Goal: Task Accomplishment & Management: Manage account settings

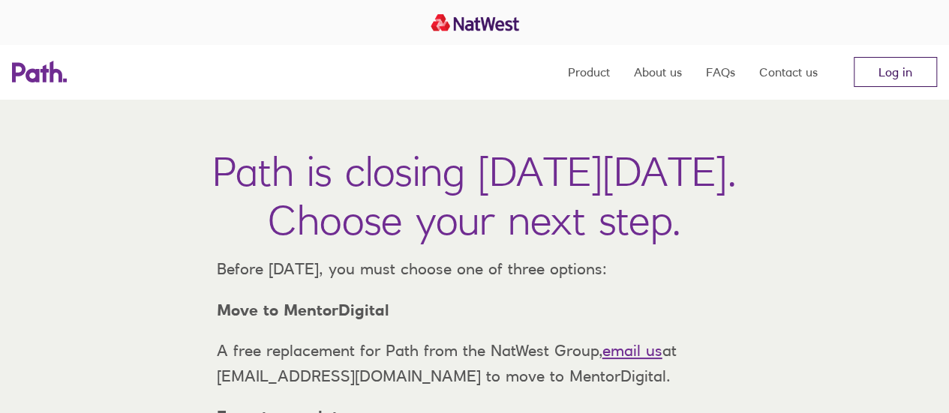
click at [911, 71] on link "Log in" at bounding box center [895, 72] width 83 height 30
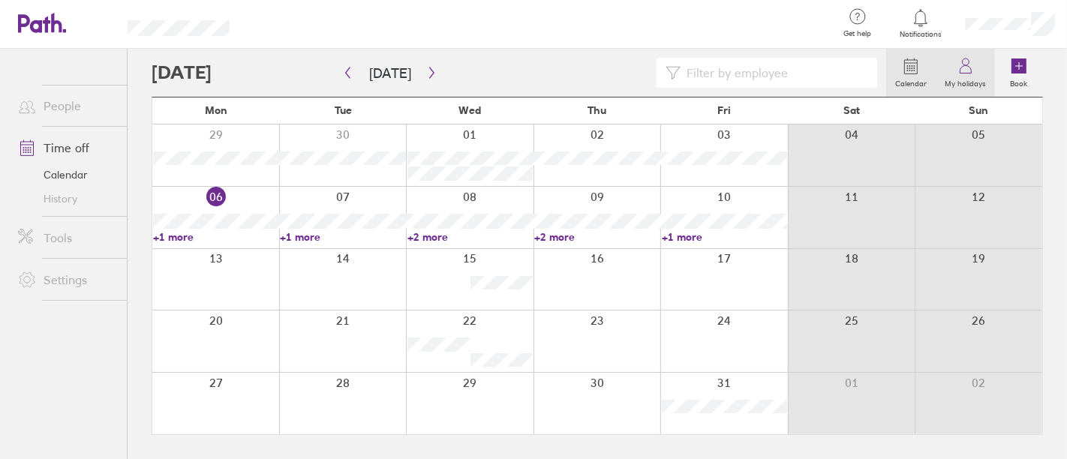
click at [975, 61] on link "My holidays" at bounding box center [964, 73] width 59 height 48
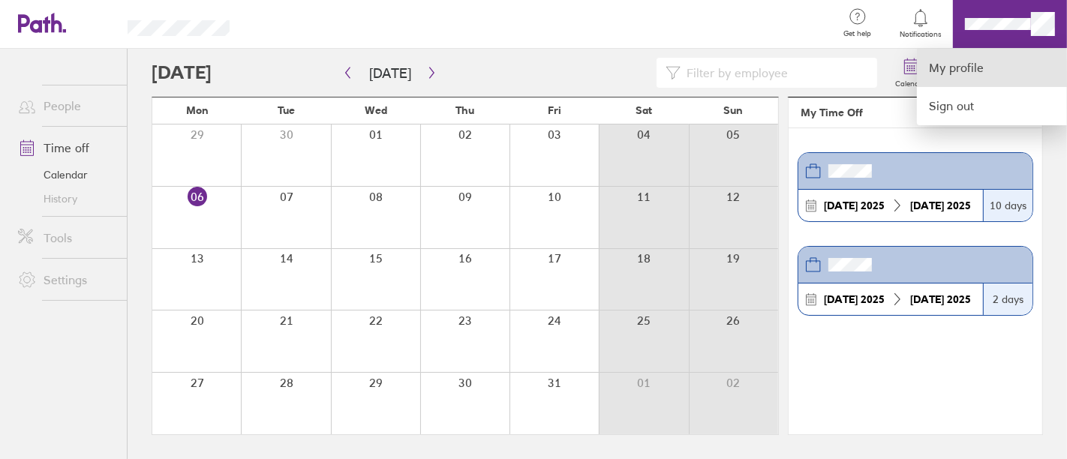
click at [992, 62] on link "My profile" at bounding box center [992, 68] width 150 height 38
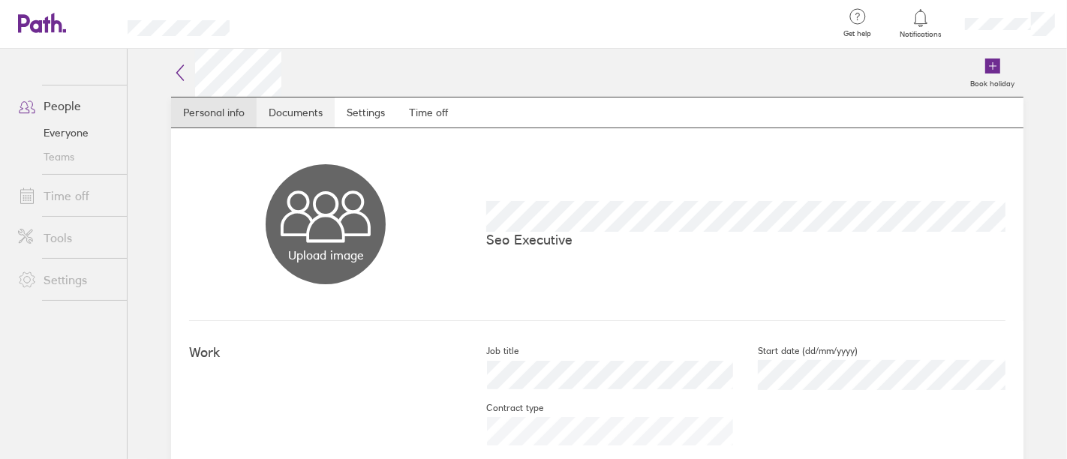
click at [293, 116] on link "Documents" at bounding box center [296, 113] width 78 height 30
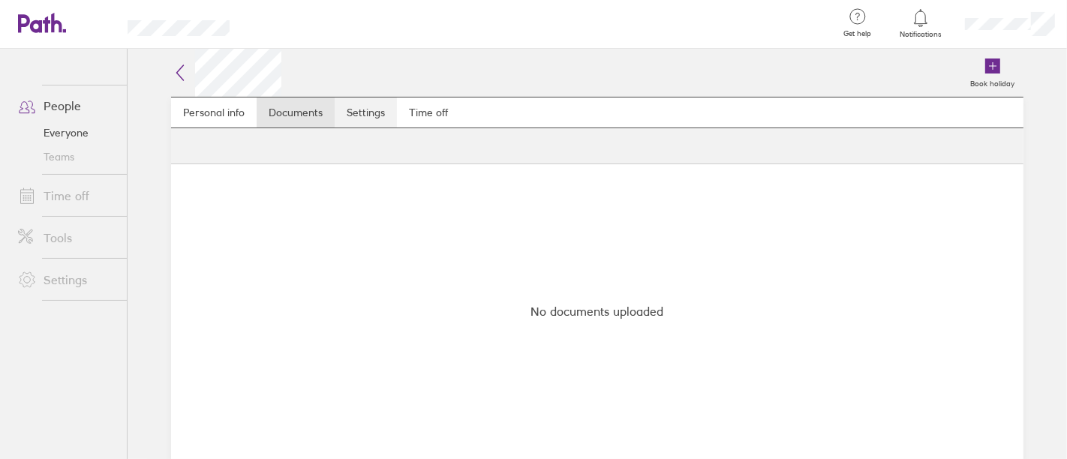
click at [368, 114] on link "Settings" at bounding box center [366, 113] width 62 height 30
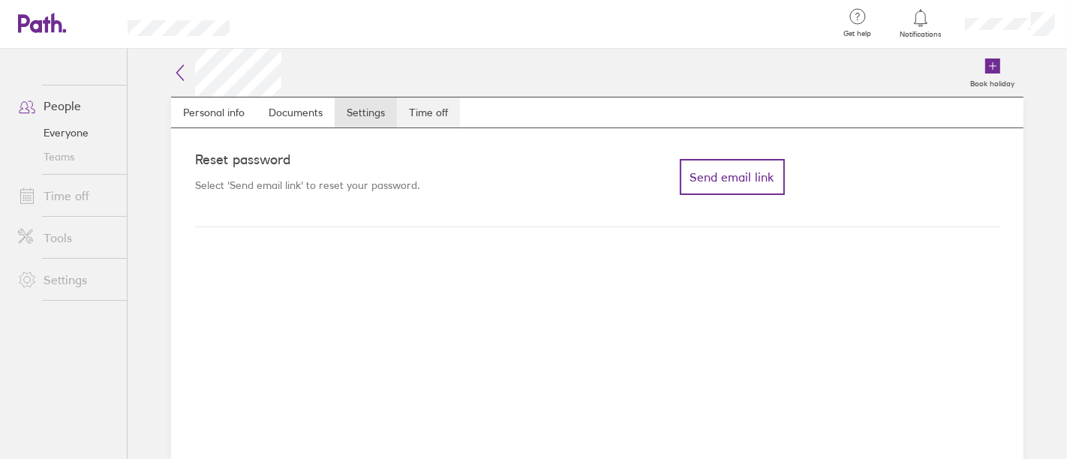
click at [408, 114] on link "Time off" at bounding box center [428, 113] width 63 height 30
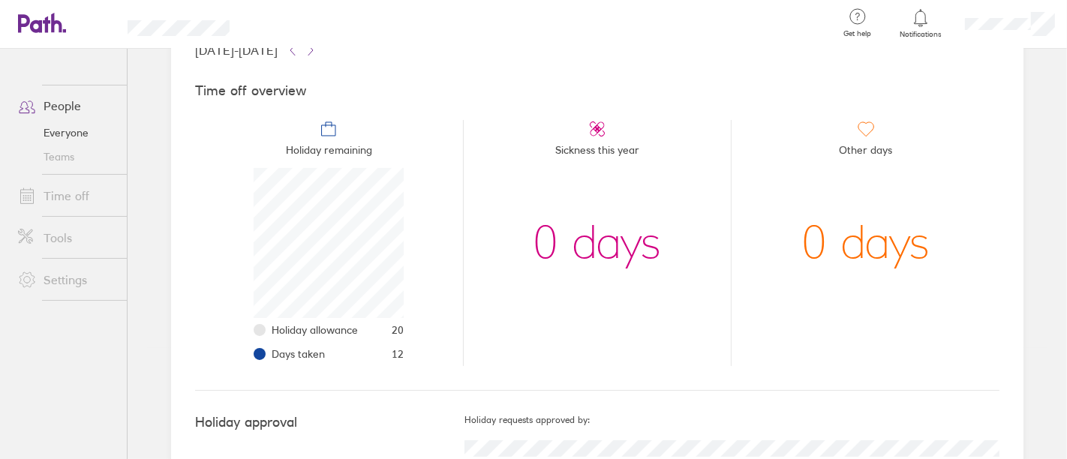
scroll to position [73, 0]
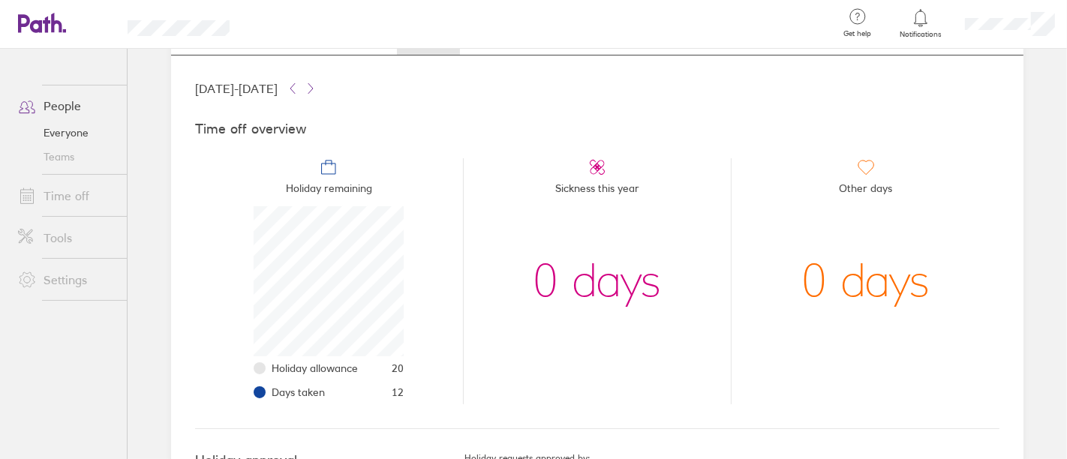
click at [55, 191] on link "Time off" at bounding box center [66, 196] width 121 height 30
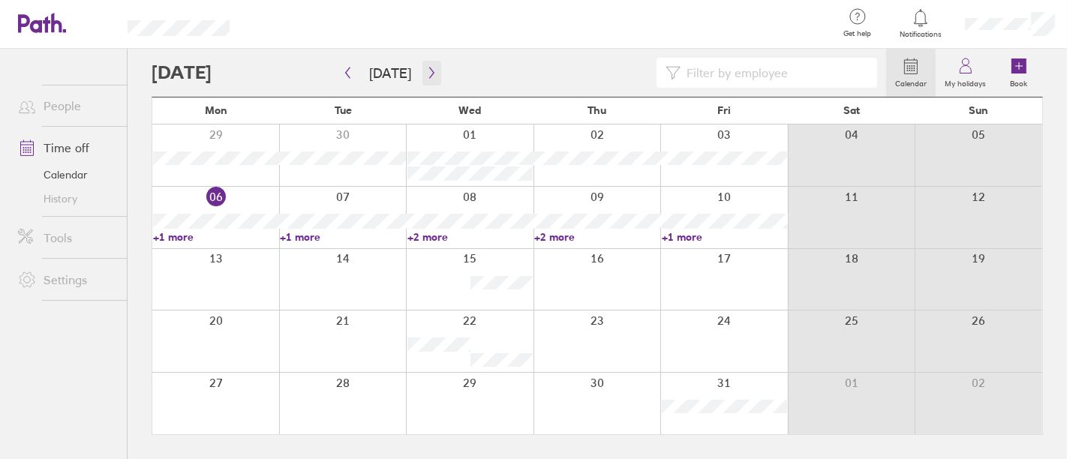
click at [431, 69] on icon "button" at bounding box center [431, 73] width 11 height 12
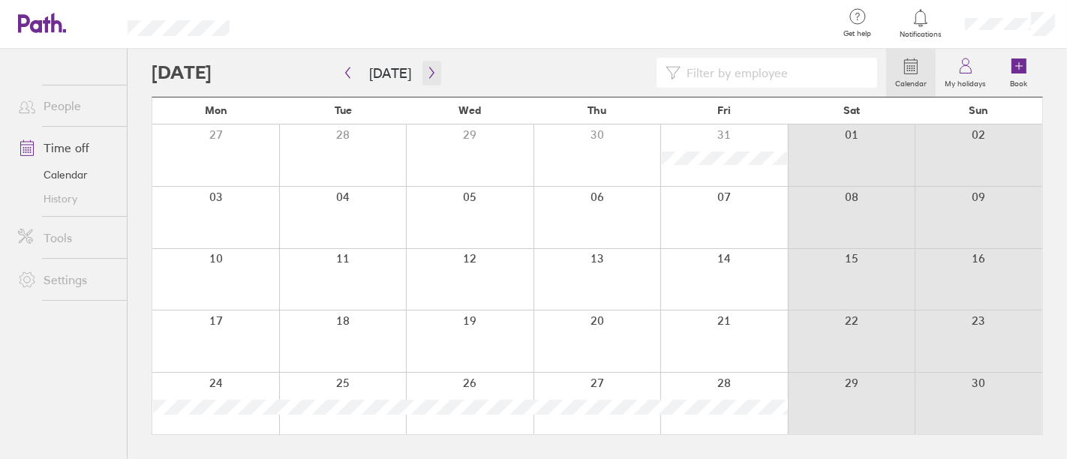
click at [431, 75] on icon "button" at bounding box center [431, 73] width 11 height 12
